Goal: Information Seeking & Learning: Understand process/instructions

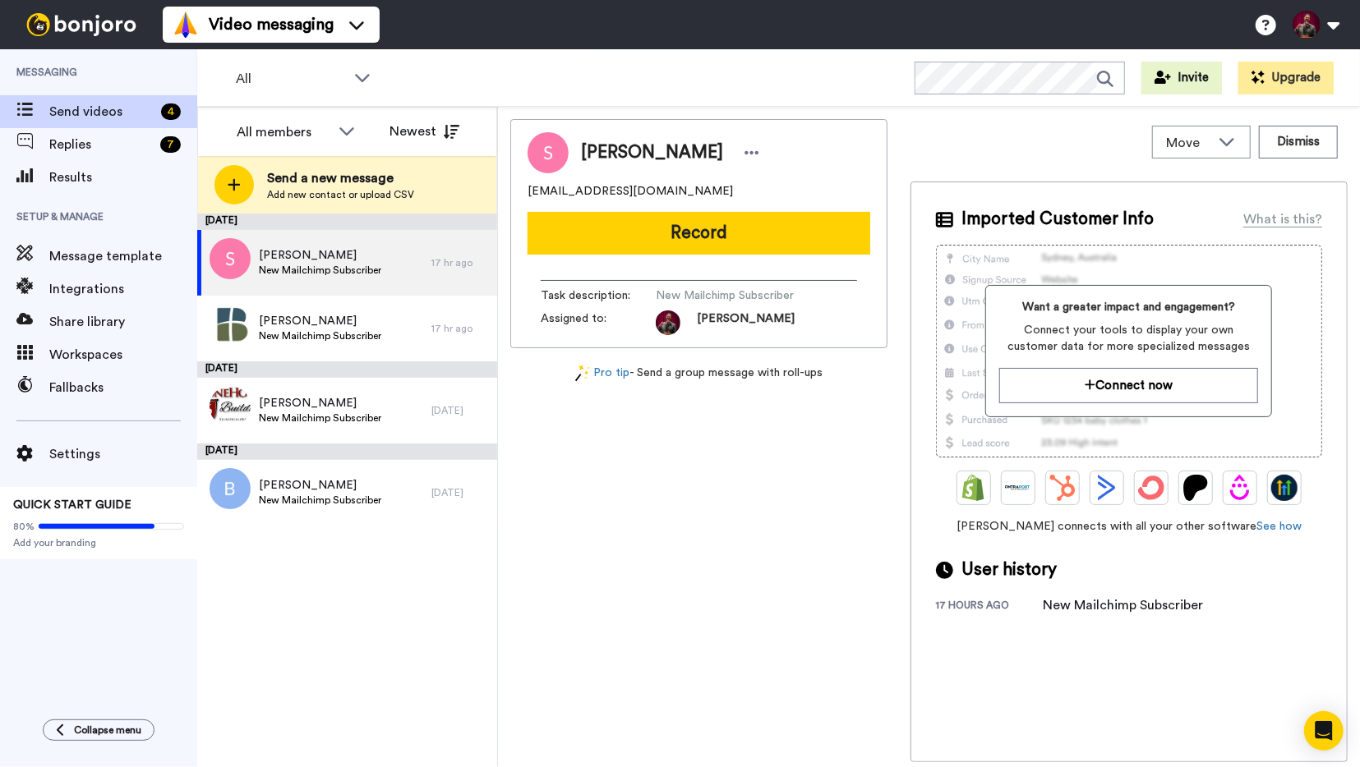
click at [116, 25] on img at bounding box center [81, 24] width 123 height 23
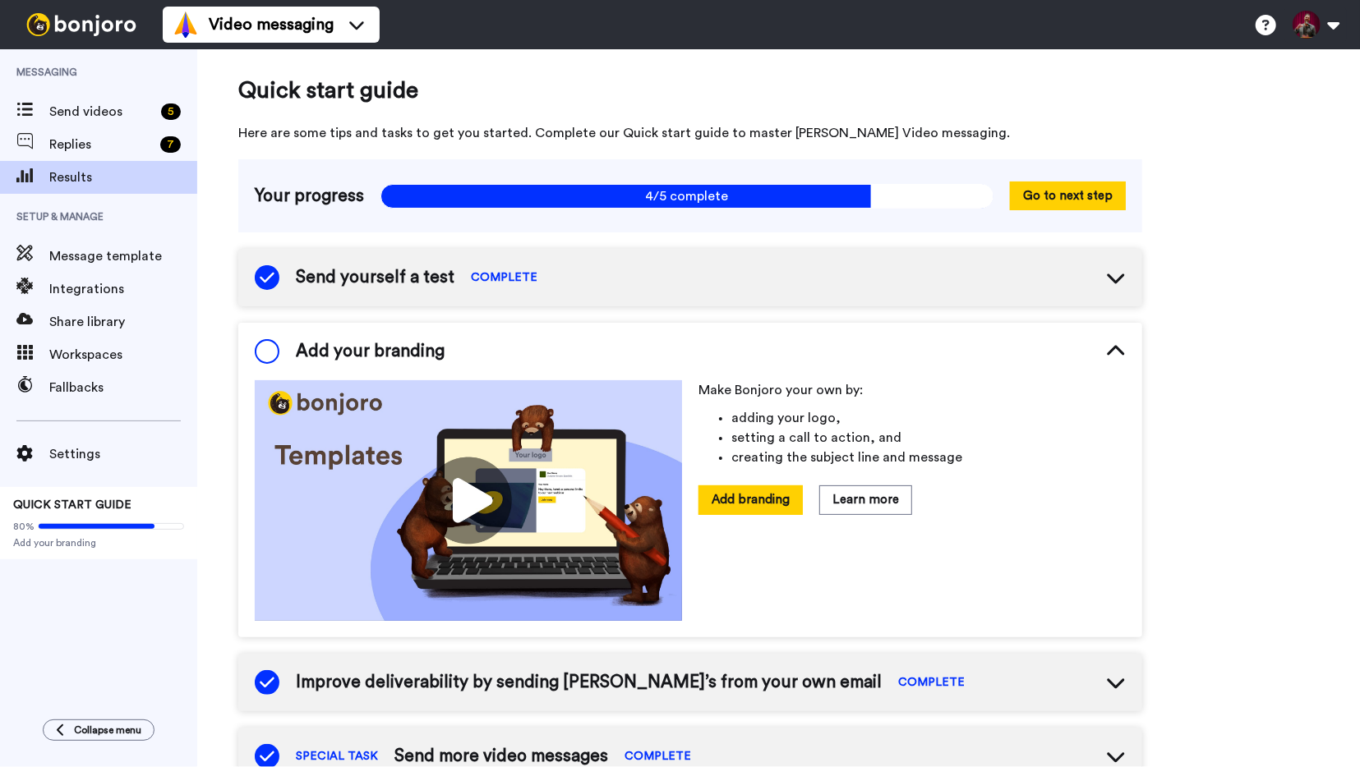
scroll to position [20, 0]
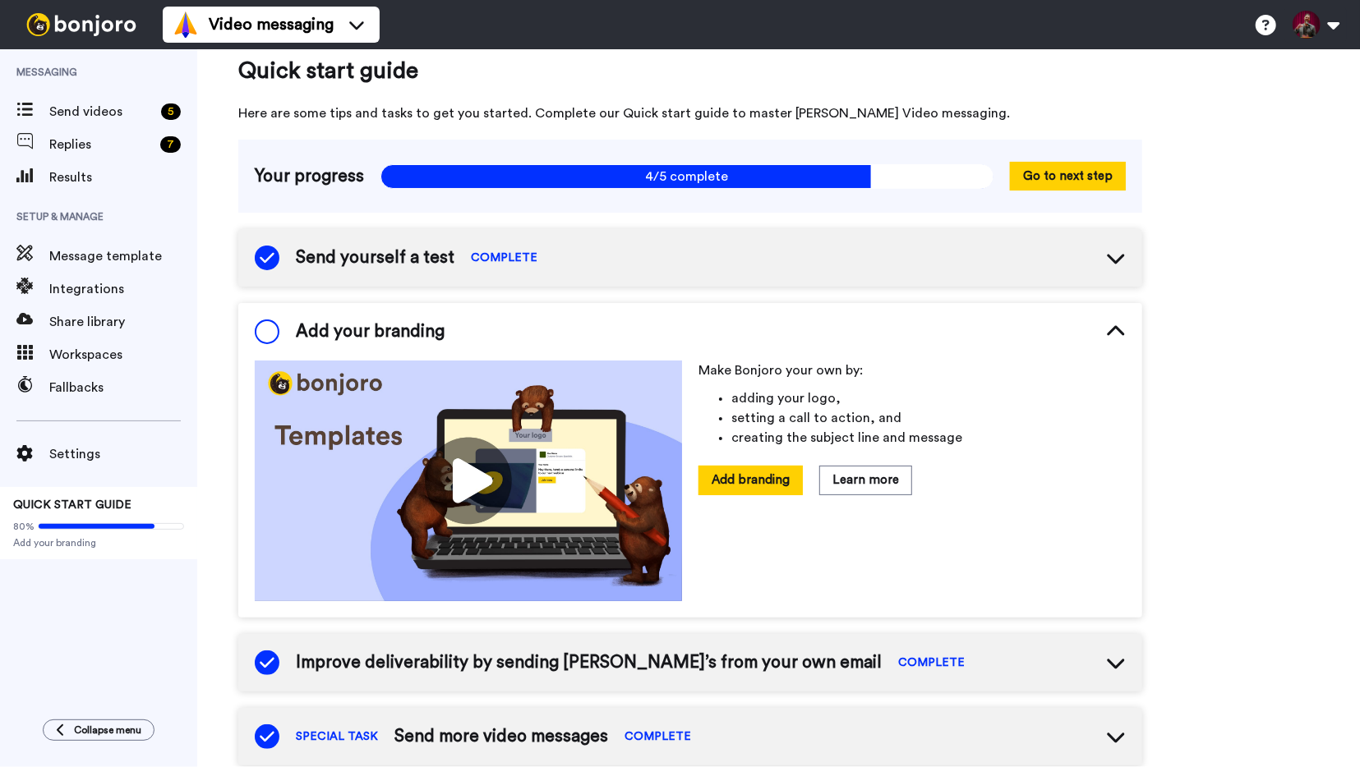
click at [78, 25] on img at bounding box center [81, 24] width 123 height 23
